Goal: Task Accomplishment & Management: Manage account settings

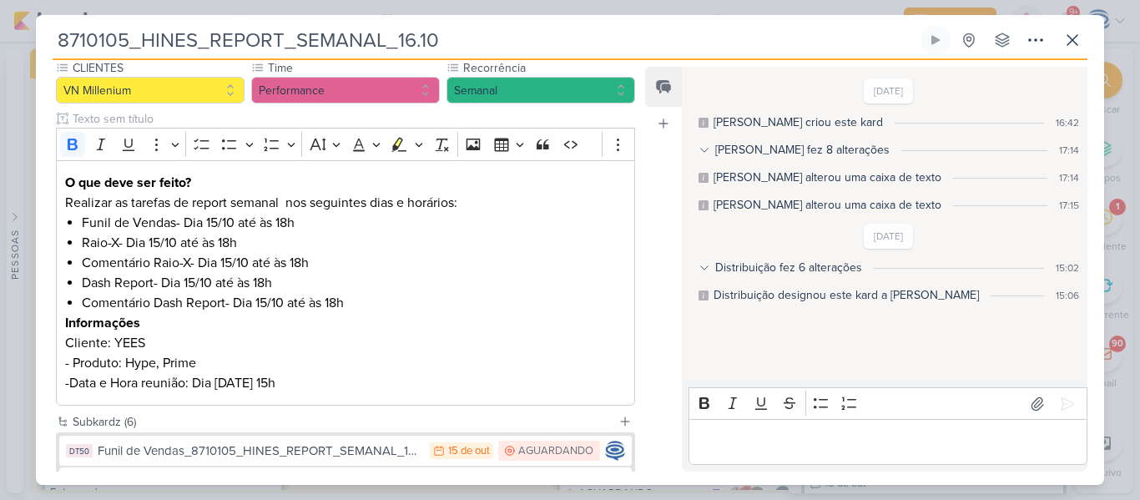
scroll to position [409, 0]
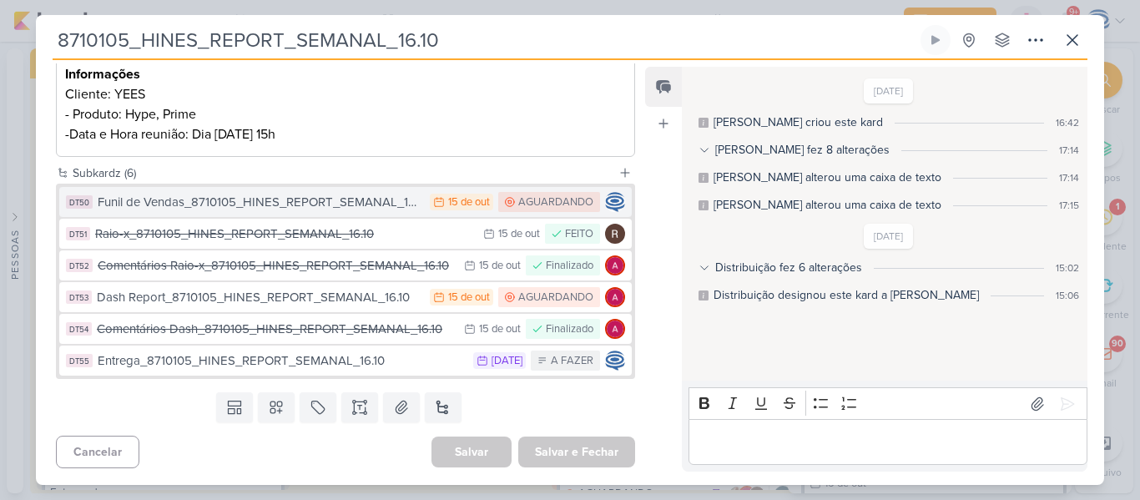
click at [343, 196] on div "Funil de Vendas_8710105_HINES_REPORT_SEMANAL_16.10" at bounding box center [260, 202] width 324 height 19
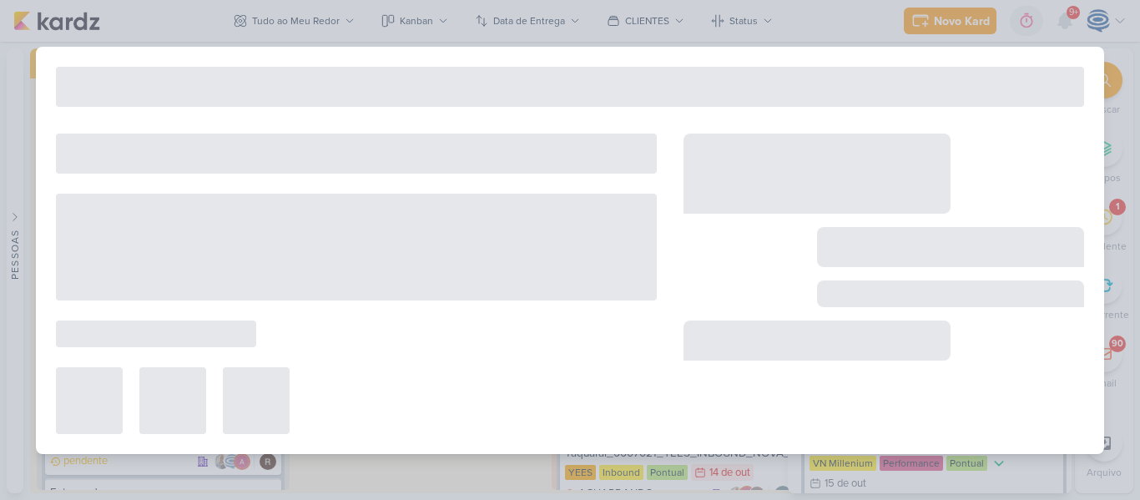
type input "Funil de Vendas_8710105_HINES_REPORT_SEMANAL_16.10"
type input "15 de outubro de 2025 às 23:59"
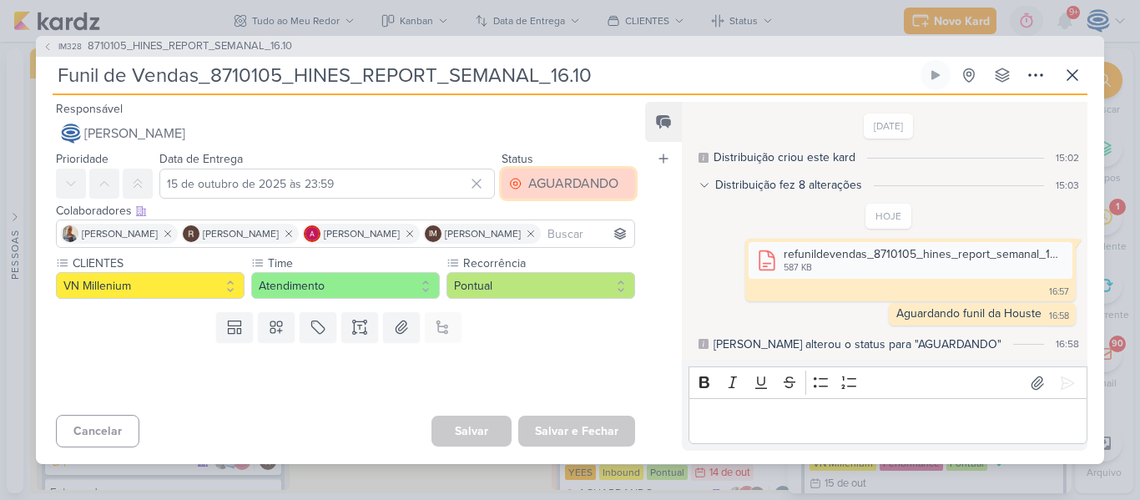
click at [580, 174] on div "AGUARDANDO" at bounding box center [573, 184] width 90 height 20
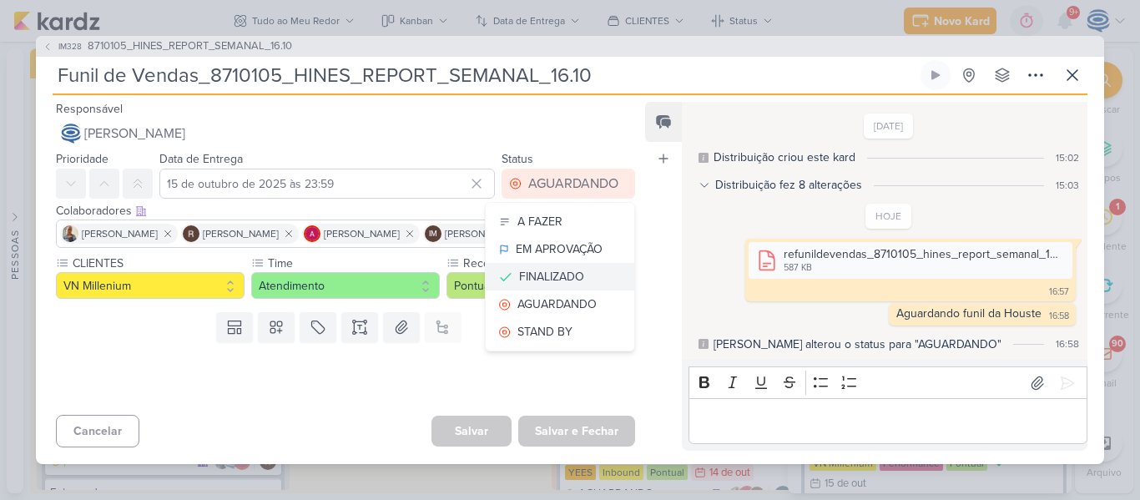
click at [576, 270] on div "FINALIZADO" at bounding box center [551, 277] width 65 height 18
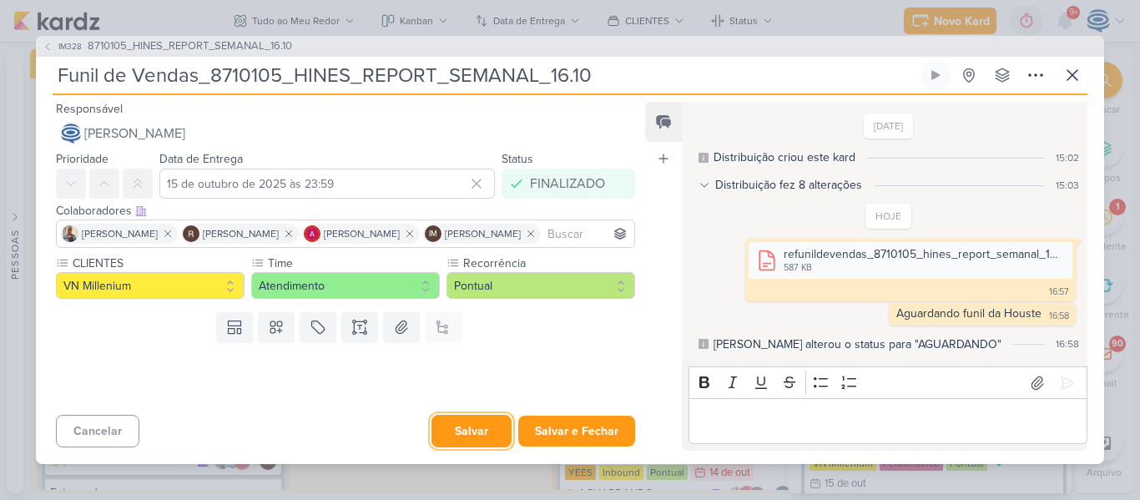
click at [464, 434] on button "Salvar" at bounding box center [472, 431] width 80 height 33
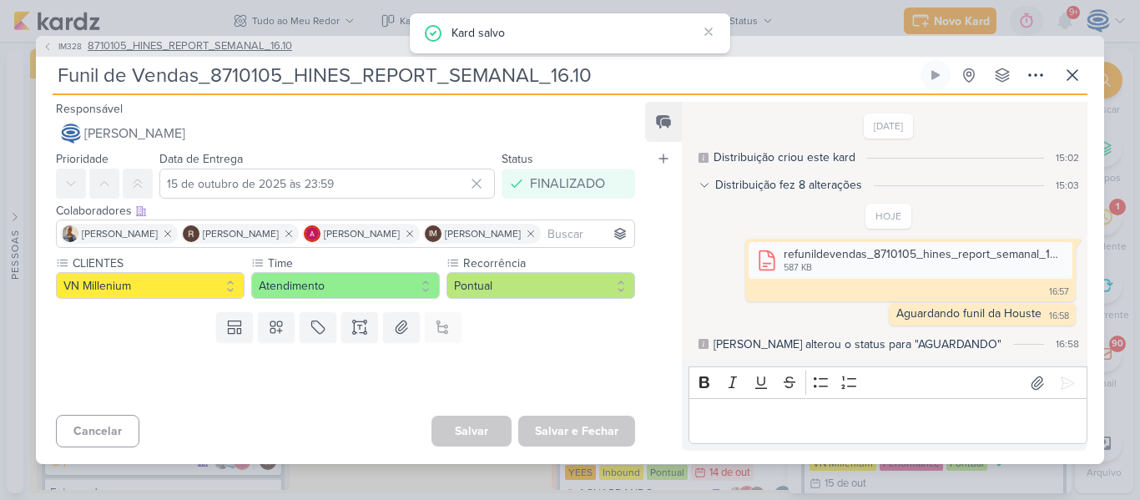
click at [274, 49] on span "8710105_HINES_REPORT_SEMANAL_16.10" at bounding box center [190, 46] width 205 height 17
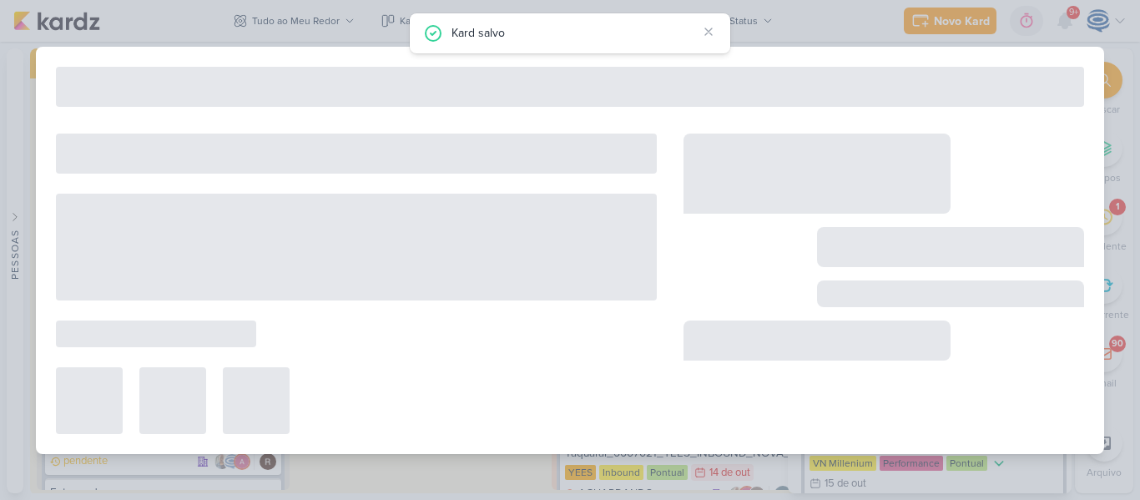
type input "8710105_HINES_REPORT_SEMANAL_16.10"
type input "[DATE] 18:00"
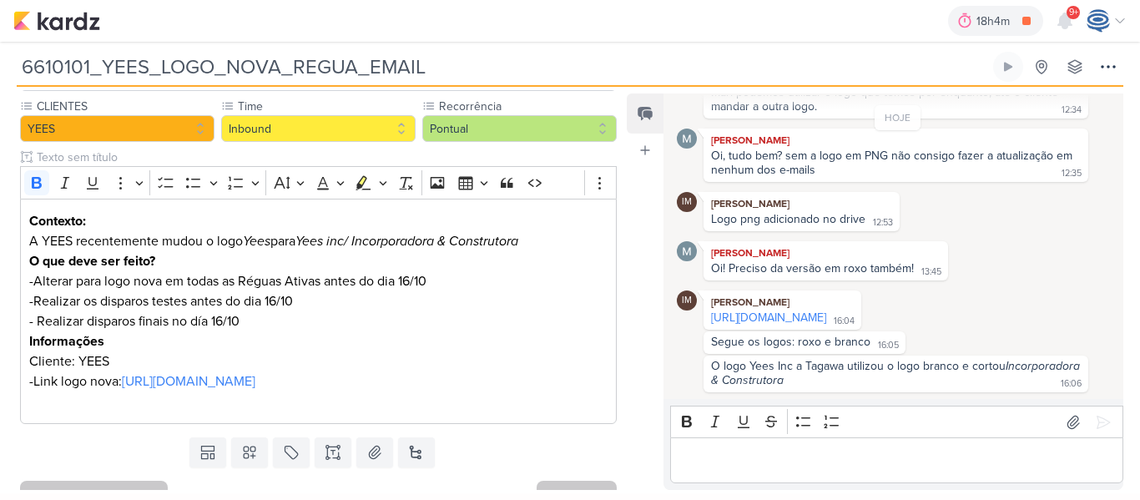
scroll to position [147, 0]
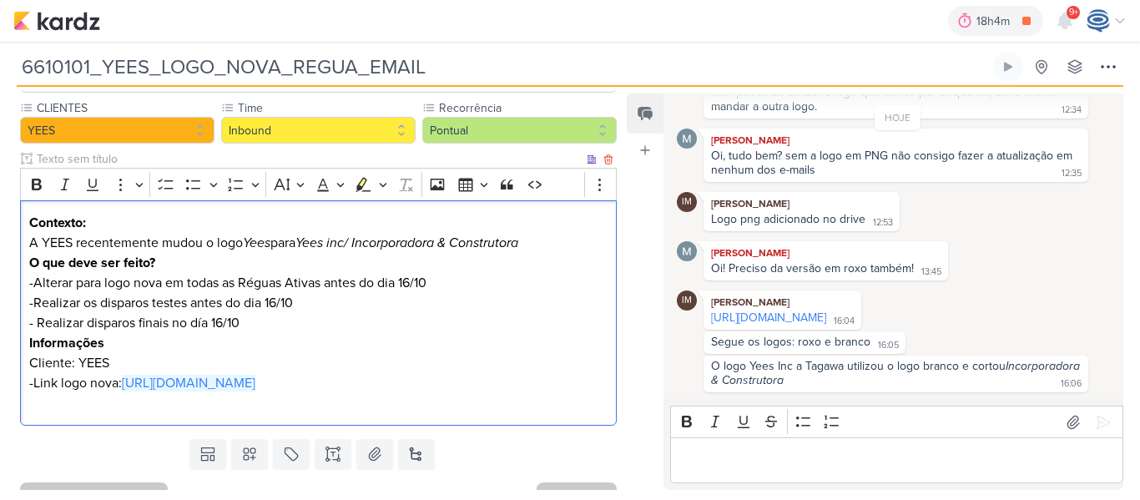
drag, startPoint x: 597, startPoint y: 391, endPoint x: 124, endPoint y: 382, distance: 473.4
click at [124, 382] on p "-Link logo nova: https://drive.google.com/drive/folders/1QiuT0J3eZWDQ0OLcCaLIgI…" at bounding box center [318, 383] width 579 height 20
copy link "https://drive.google.com/drive/folders/1QiuT0J3eZWDQ0OLcCaLIgInznwSSaKSn"
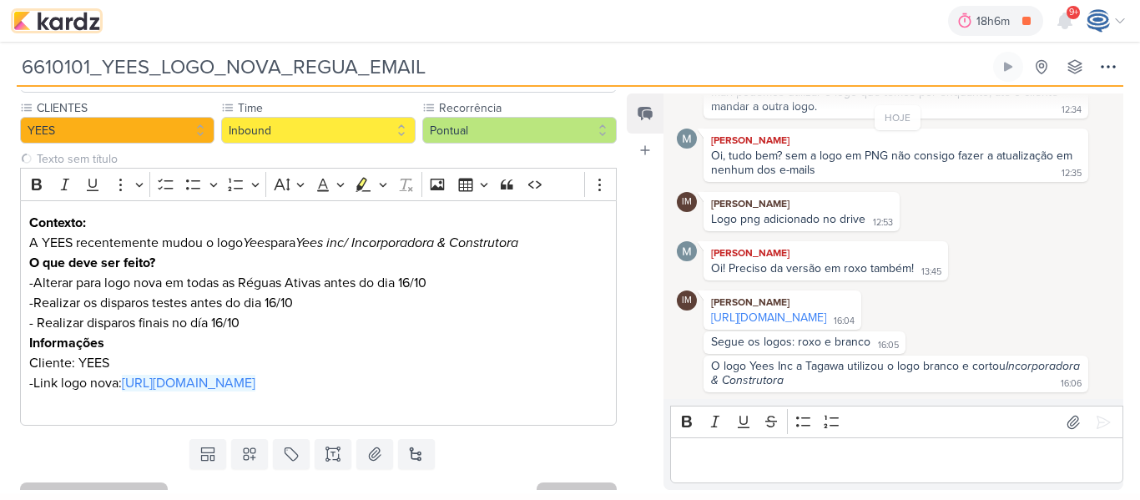
click at [72, 23] on img at bounding box center [56, 21] width 87 height 20
